Goal: Navigation & Orientation: Go to known website

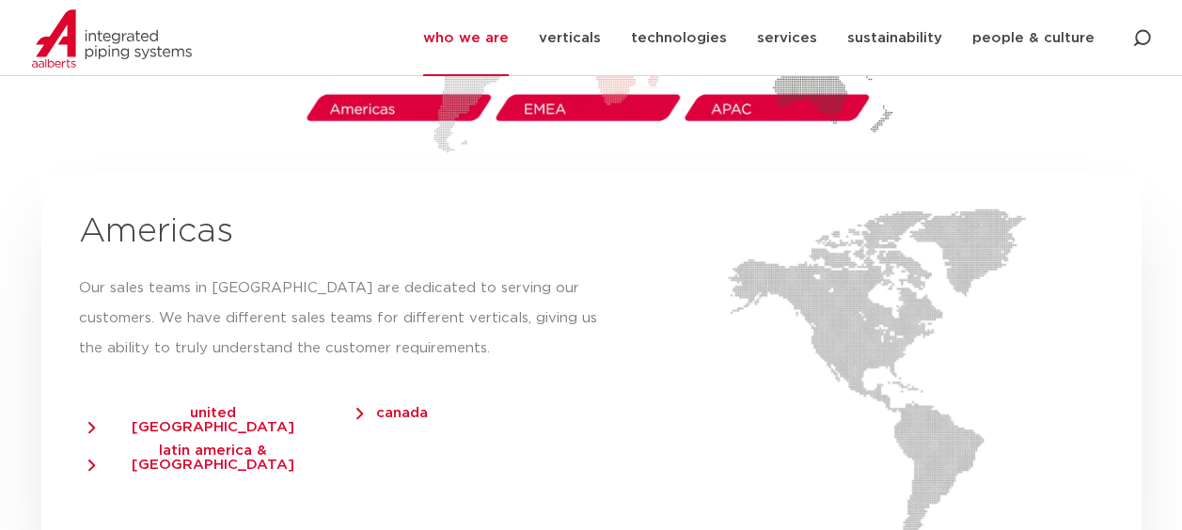
scroll to position [3300, 0]
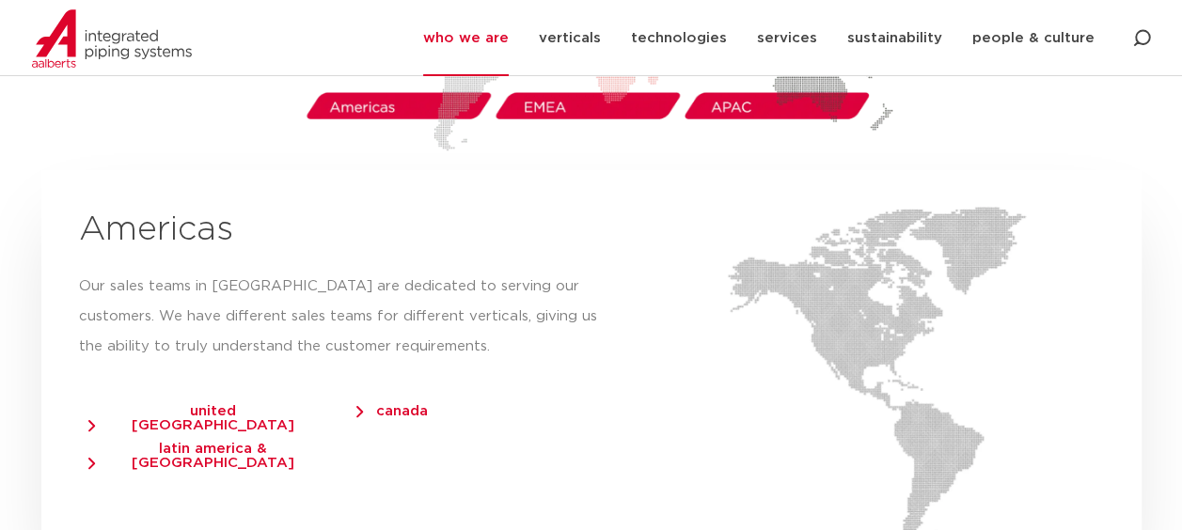
click at [178, 404] on span "united [GEOGRAPHIC_DATA]" at bounding box center [203, 418] width 231 height 28
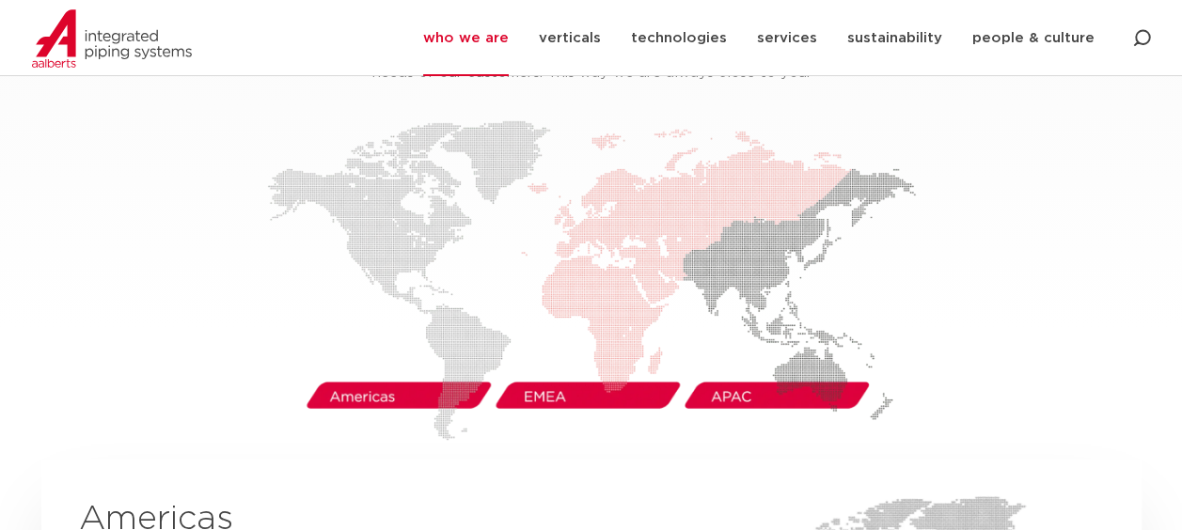
scroll to position [3011, 0]
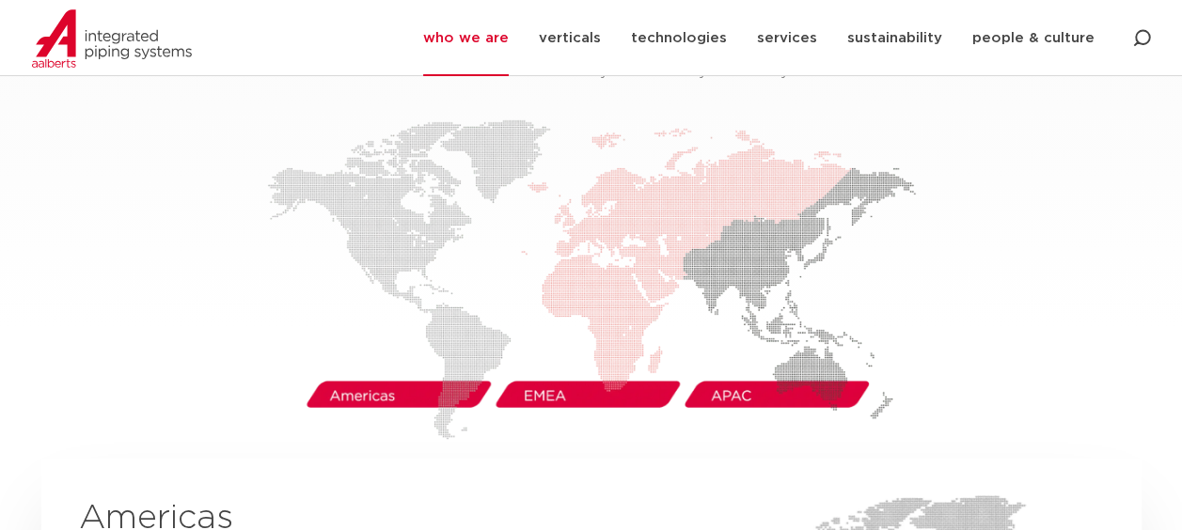
click at [363, 373] on img at bounding box center [591, 279] width 649 height 321
click at [400, 178] on img at bounding box center [591, 279] width 649 height 321
click at [400, 364] on img at bounding box center [591, 279] width 649 height 321
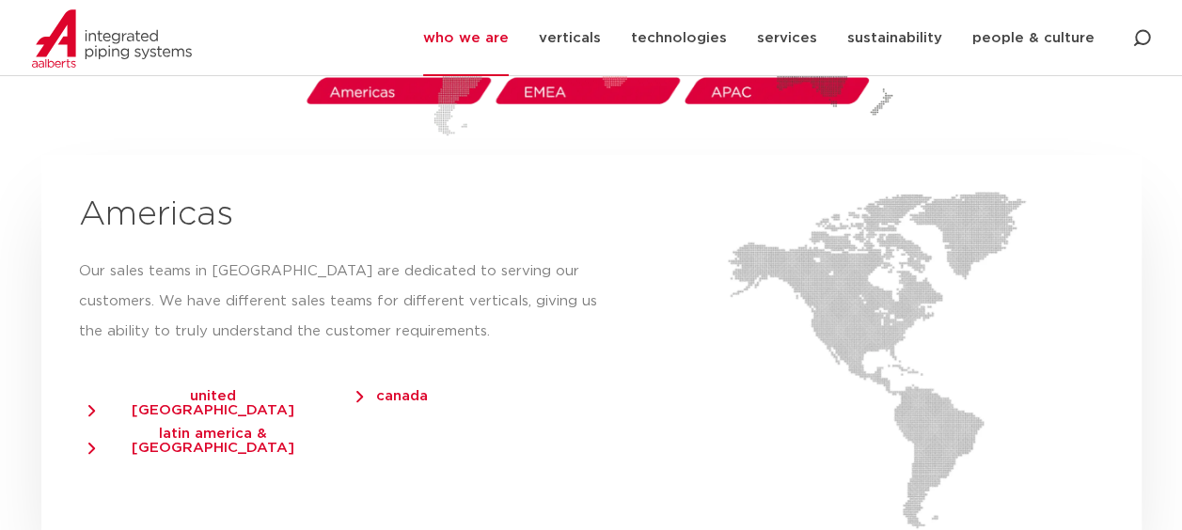
scroll to position [3316, 0]
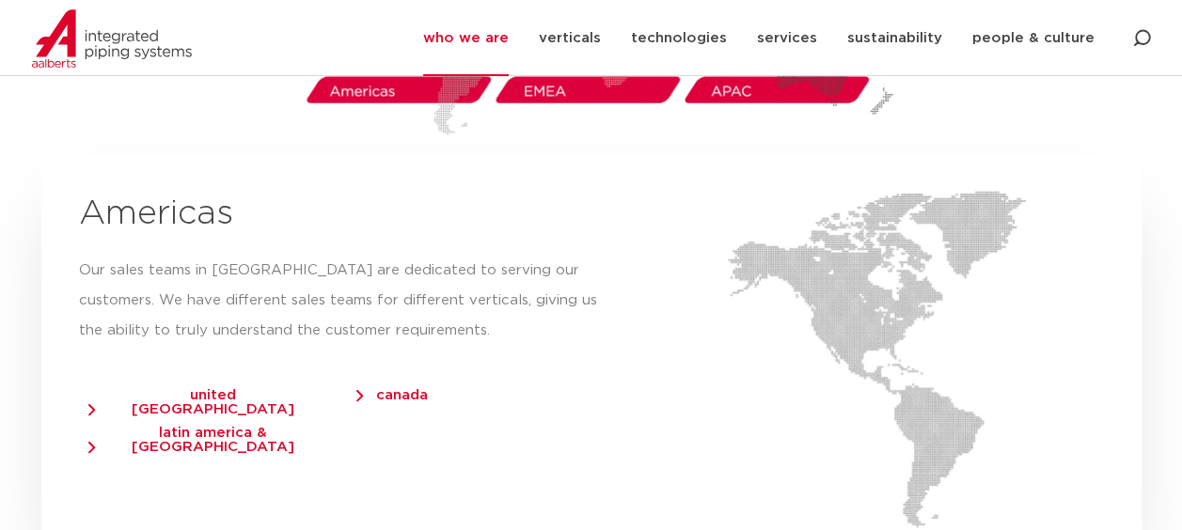
click at [243, 388] on span "united [GEOGRAPHIC_DATA]" at bounding box center [203, 402] width 231 height 28
